Goal: Information Seeking & Learning: Get advice/opinions

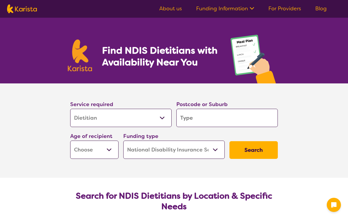
select select "Dietitian"
select select "NDIS"
select select "Dietitian"
select select "NDIS"
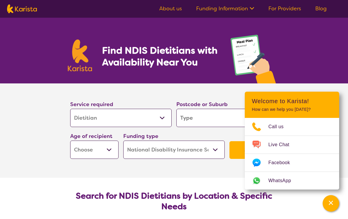
click at [192, 119] on input "search" at bounding box center [226, 118] width 101 height 18
type input "4"
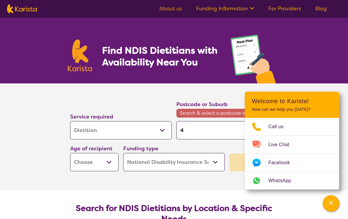
type input "45"
type input "4"
type input "46"
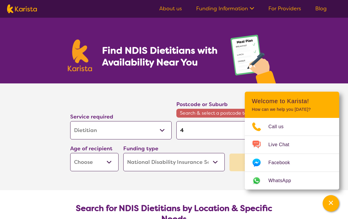
type input "46"
type input "467"
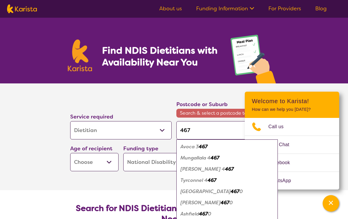
type input "4670"
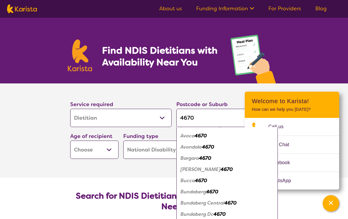
scroll to position [47, 0]
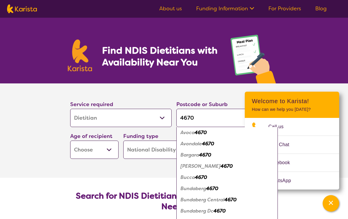
type input "4670"
click at [203, 189] on em "Bundaberg" at bounding box center [194, 189] width 26 height 6
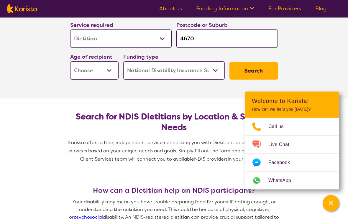
scroll to position [78, 0]
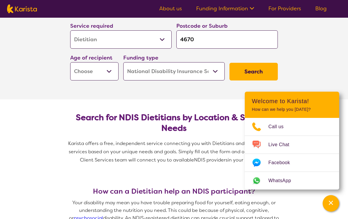
click at [106, 71] on select "Early Childhood - 0 to 9 Child - 10 to 11 Adolescent - 12 to 17 Adult - 18 to 6…" at bounding box center [94, 71] width 48 height 18
select select "AD"
click at [252, 72] on button "Search" at bounding box center [254, 72] width 48 height 18
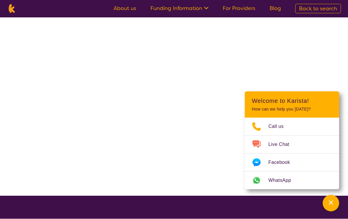
scroll to position [0, 0]
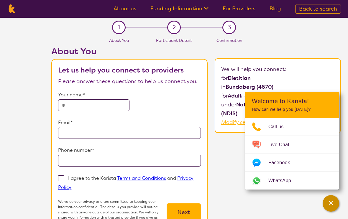
click at [334, 200] on icon "Channel Menu" at bounding box center [331, 203] width 6 height 6
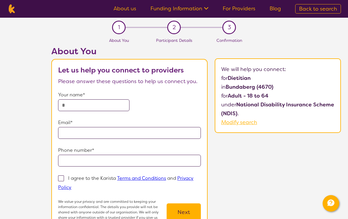
click at [31, 141] on section "1 About You 2 Participant Details 3 Confirmation About You Let us help you conn…" at bounding box center [174, 131] width 348 height 227
